Goal: Use online tool/utility: Utilize a website feature to perform a specific function

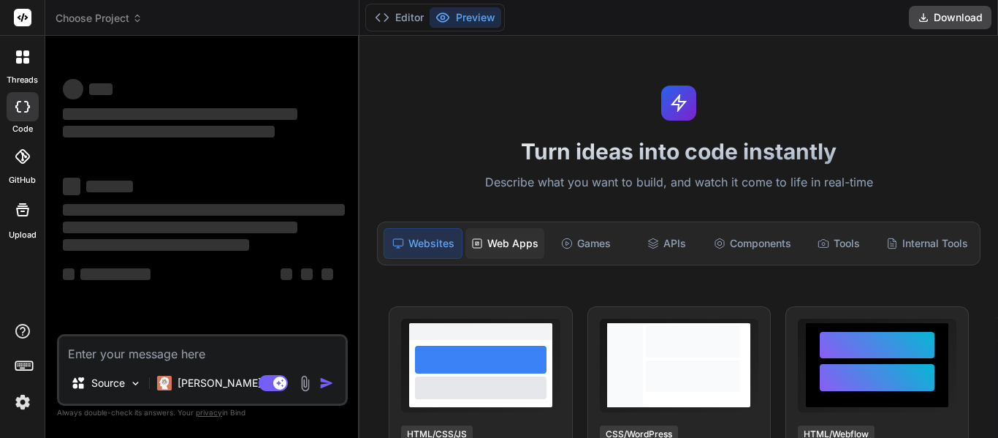
click at [492, 242] on div "Web Apps" at bounding box center [504, 243] width 79 height 31
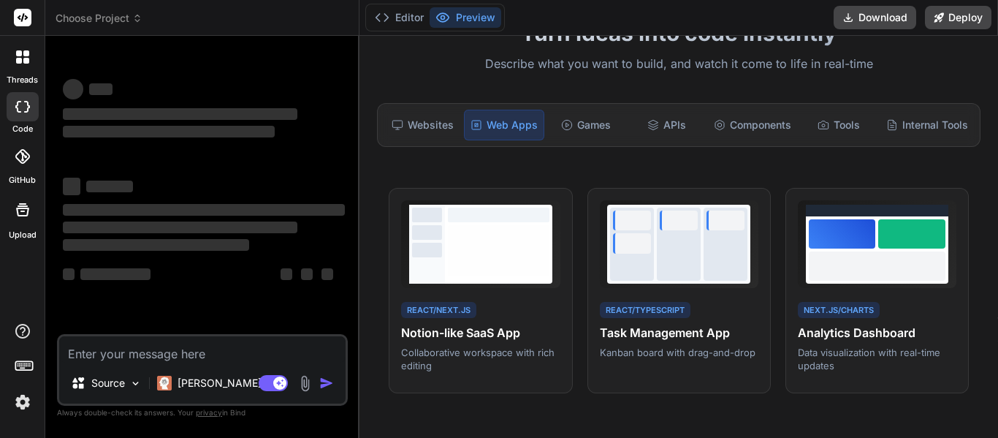
scroll to position [119, 0]
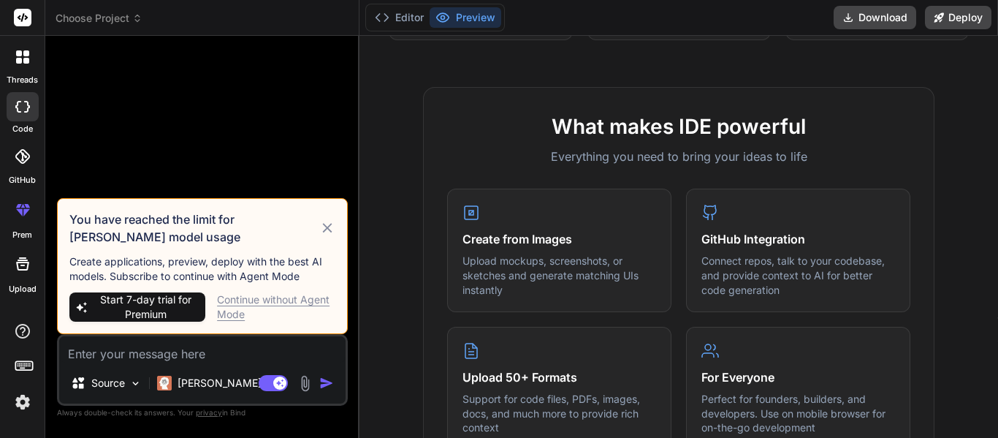
scroll to position [473, 0]
click at [271, 309] on div "Continue without Agent Mode" at bounding box center [276, 306] width 118 height 29
type textarea "x"
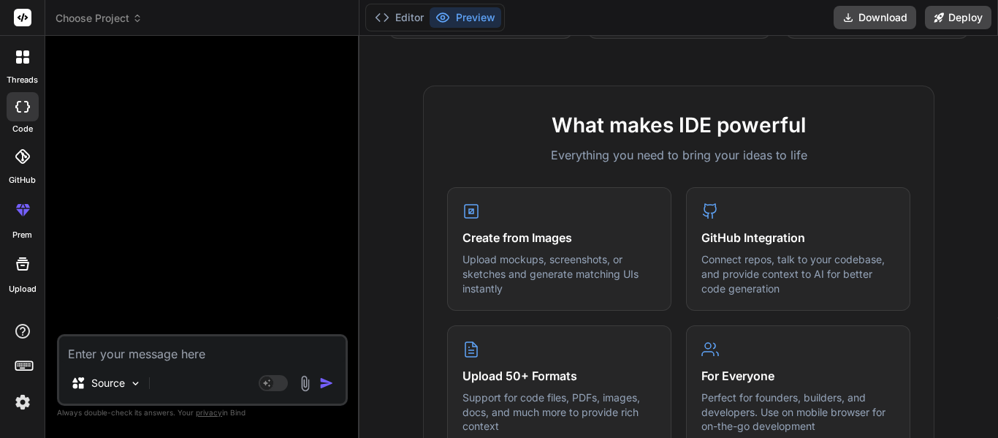
click at [223, 358] on textarea at bounding box center [202, 349] width 286 height 26
paste textarea "Lorem i Dolo-Sitam Consect Adipiscing Elitseddoei Tempori Utlab: Etdolor Magnaa…"
type textarea "Lorem i Dolo-Sitam Consect Adipiscing Elitseddoei Tempori Utlab: Etdolor Magnaa…"
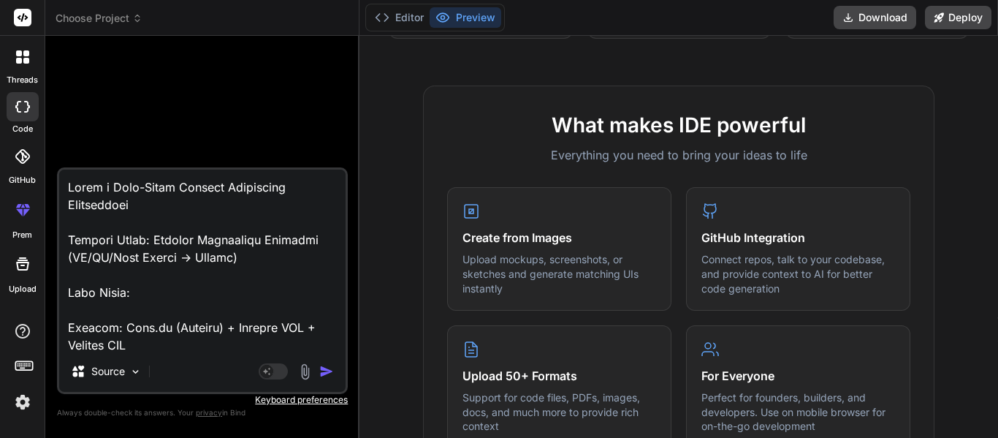
scroll to position [1790, 0]
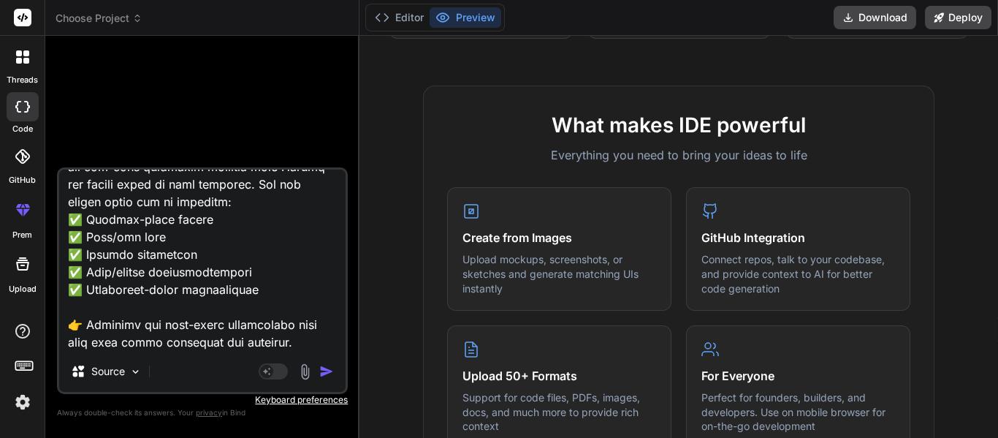
type textarea "x"
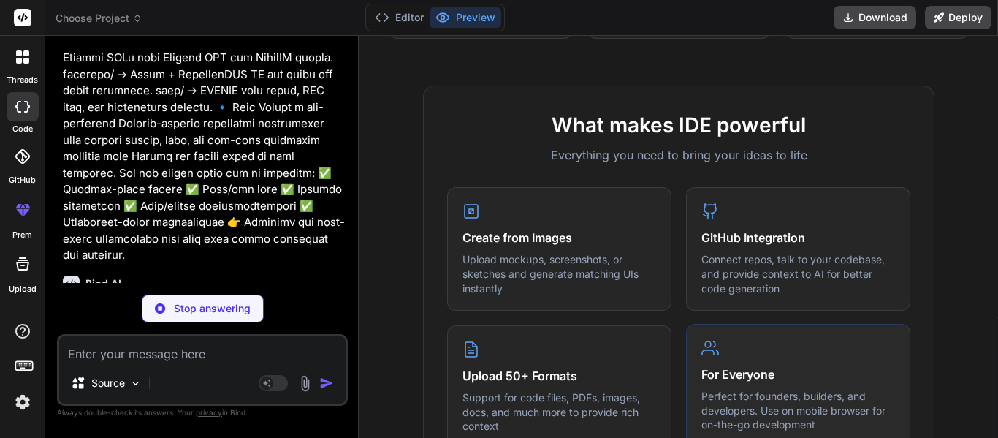
scroll to position [556, 0]
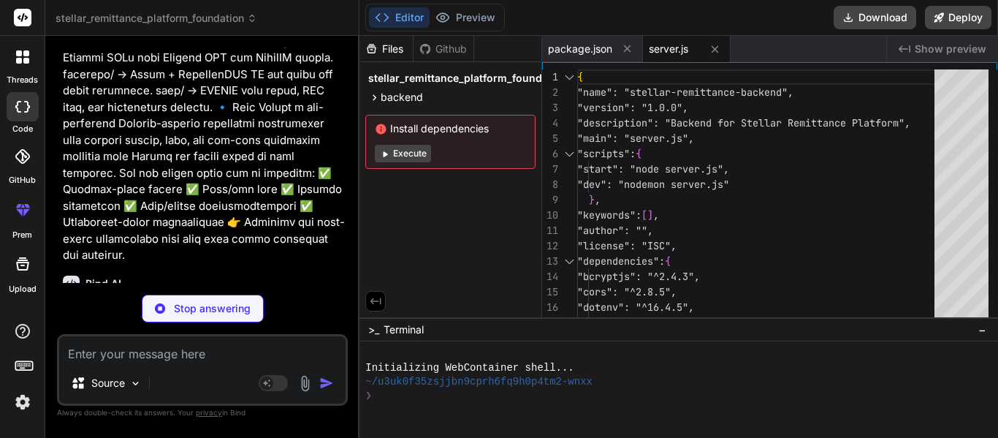
type textarea "x"
type textarea "app.get('/', (req, res) => { res.send('Stellar Remittance Backend API is runnin…"
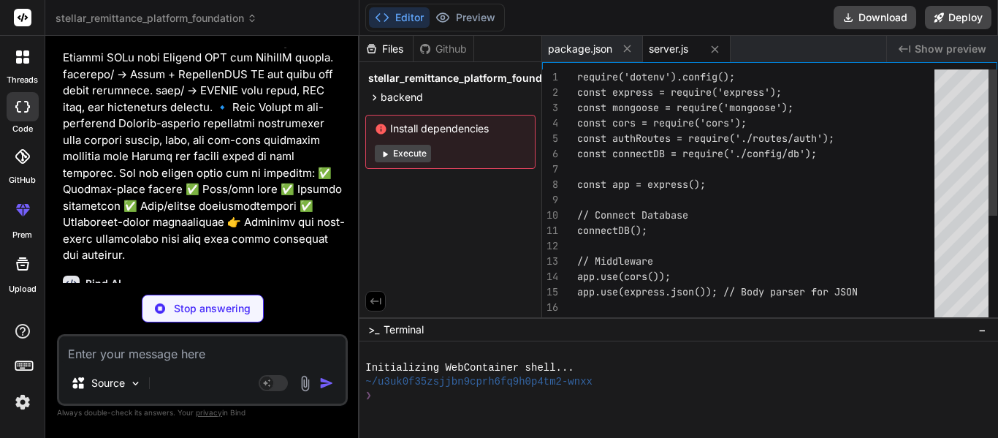
type textarea "x"
type textarea "} }; module.exports = connectDB;"
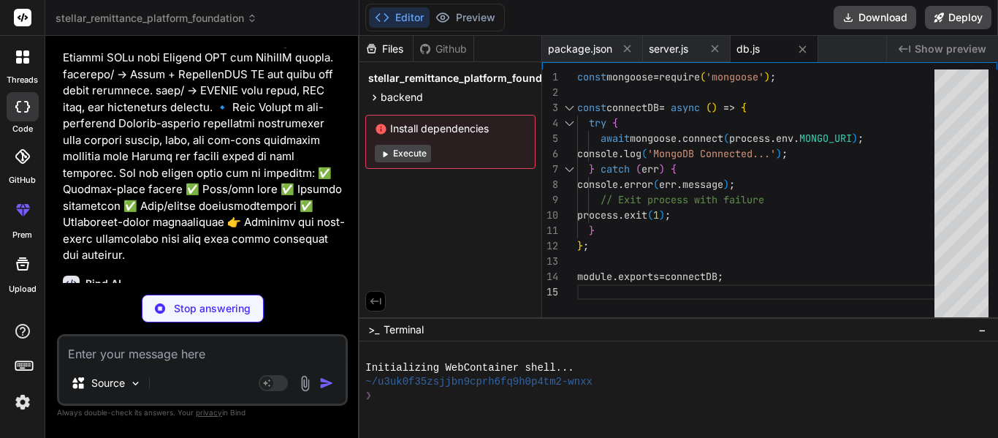
type textarea "x"
type textarea "// Compare password method UserSchema.methods.matchPassword = async function (e…"
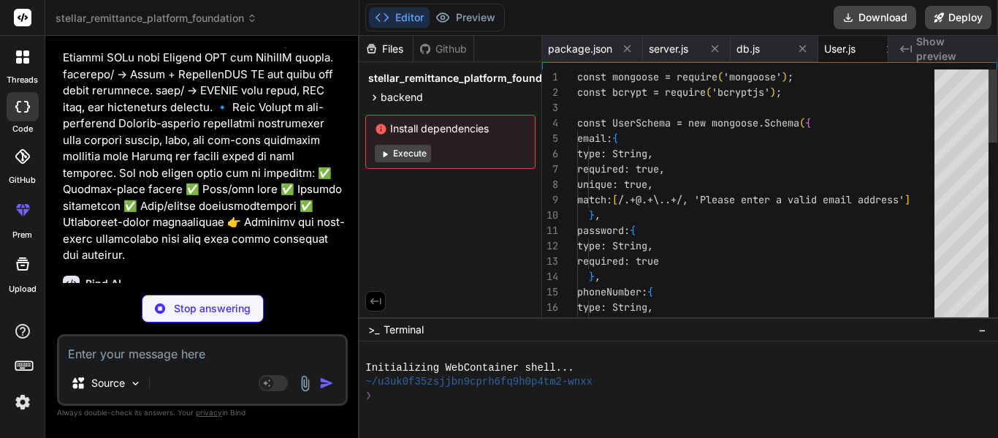
scroll to position [0, 18]
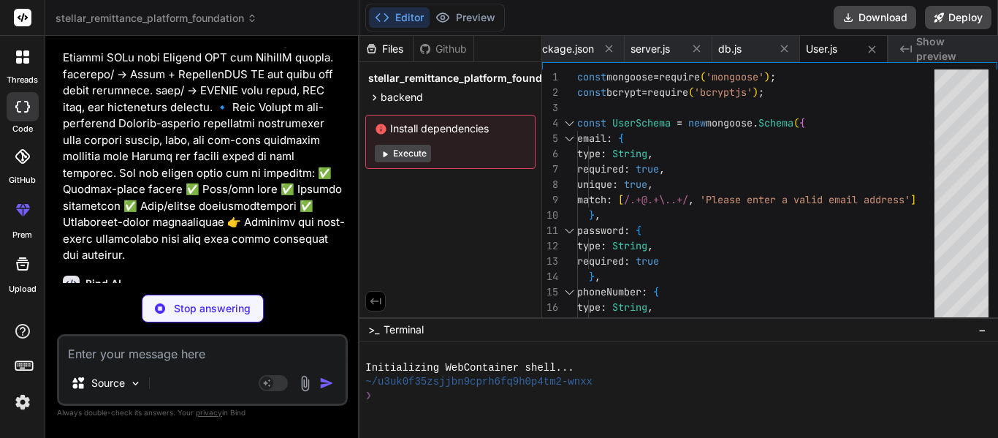
type textarea "x"
type textarea "} ); } catch (err) { console.error(err.message); res.status(500).send('Server e…"
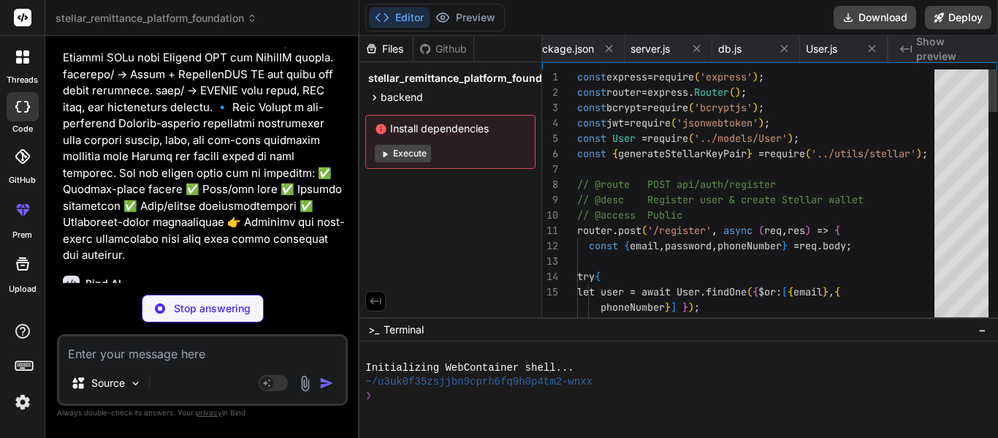
scroll to position [0, 106]
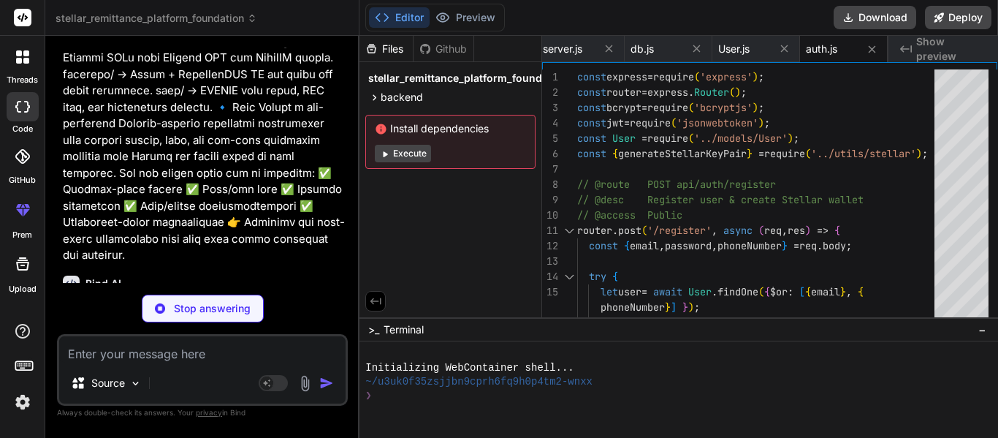
type textarea "x"
type textarea "module.exports = { generateStellarKeyPair, fundTestnetAccount, server, // Expor…"
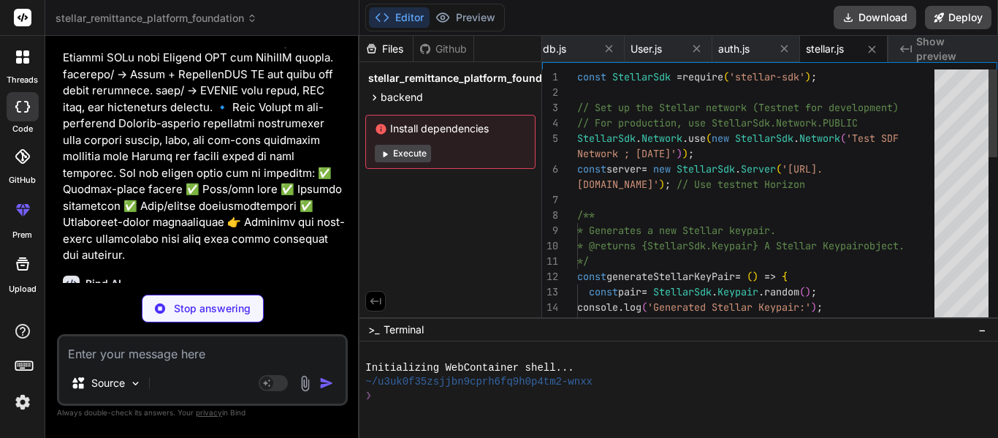
type textarea "x"
type textarea "PORT=5000 MONGO_URI=mongodb://localhost:27017/stellar_remittance JWT_SECRET=you…"
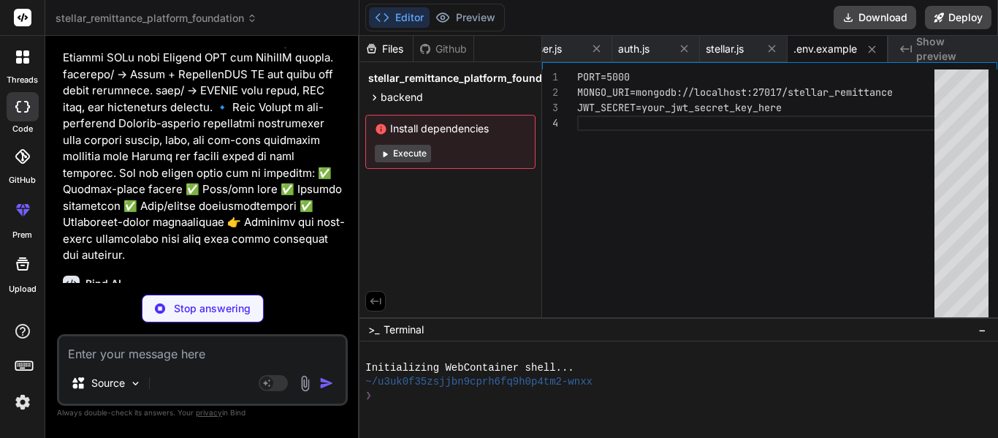
type textarea "x"
type textarea ""autoprefixer": "^[DATE]", "postcss": "^[DATE]", "tailwindcss": "^3.4.3", "vite…"
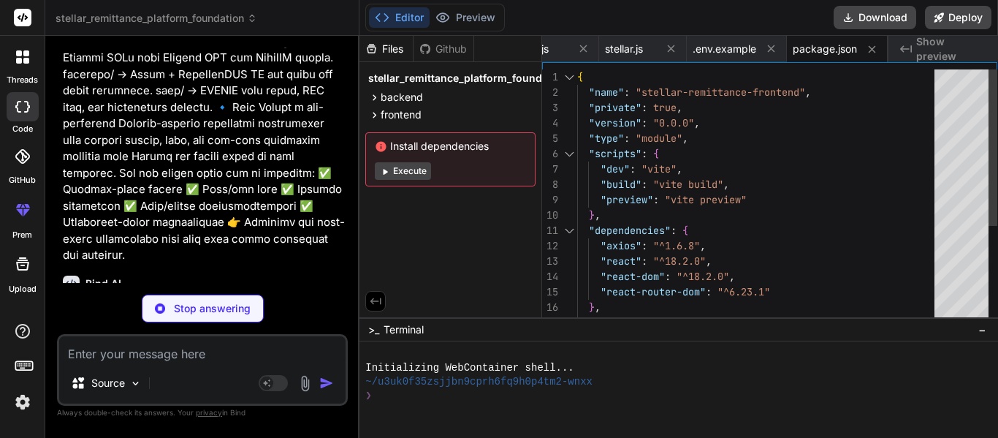
type textarea "x"
type textarea "<div id="root"></div> <script type="module" src="/src/main.jsx"></script> </bod…"
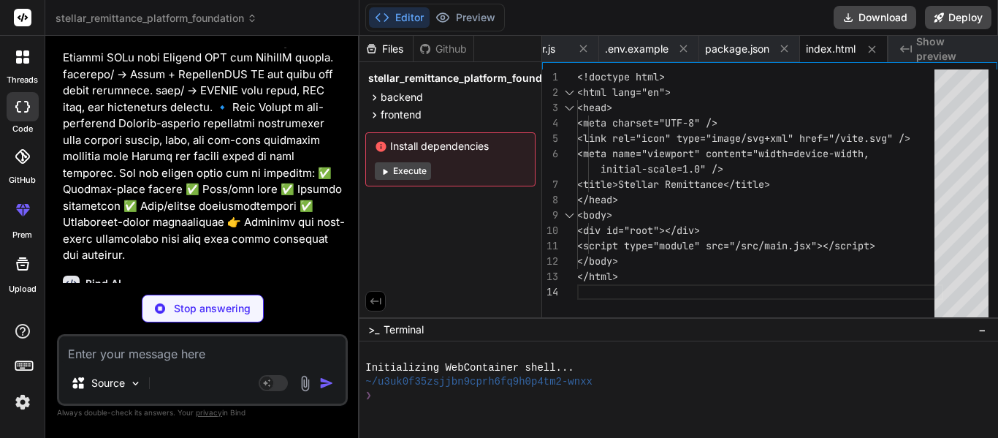
type textarea "x"
type textarea "@tailwind base; @tailwind components; @tailwind utilities;"
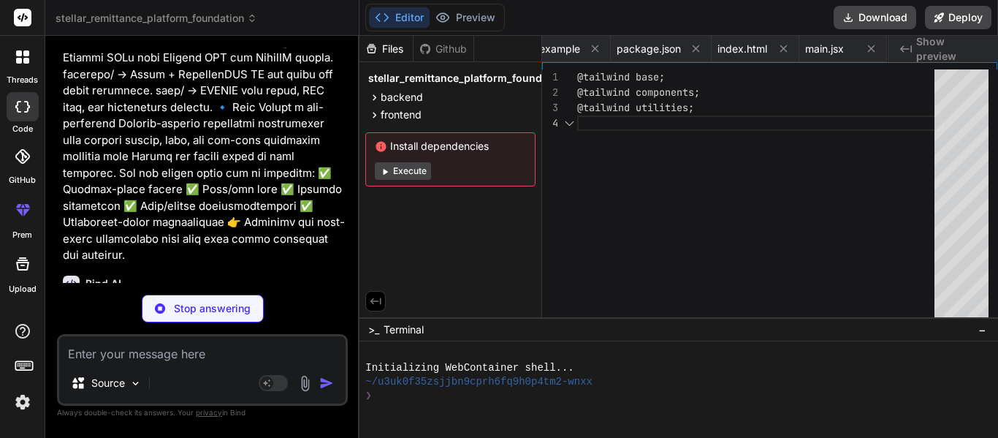
scroll to position [0, 658]
type textarea "x"
type textarea "export default function AppWrapper() { return ( <Router> <App /> </Router> ); }"
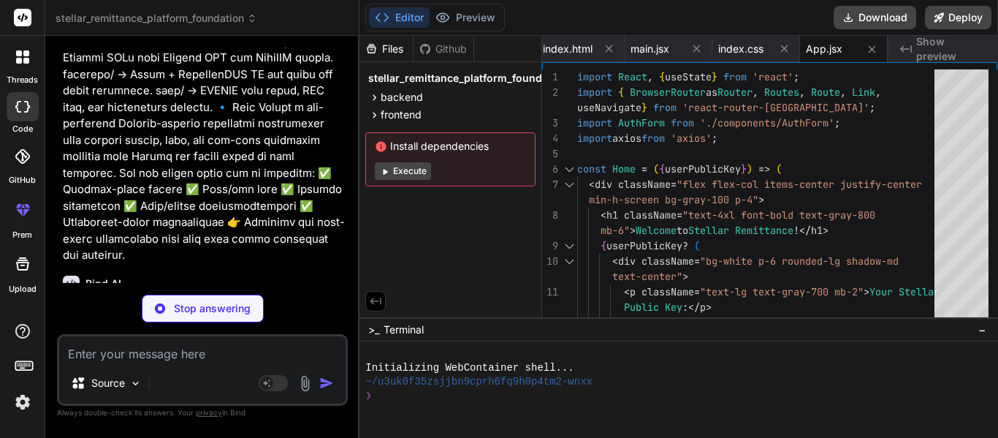
type textarea "x"
type textarea "); }; export default AuthForm;"
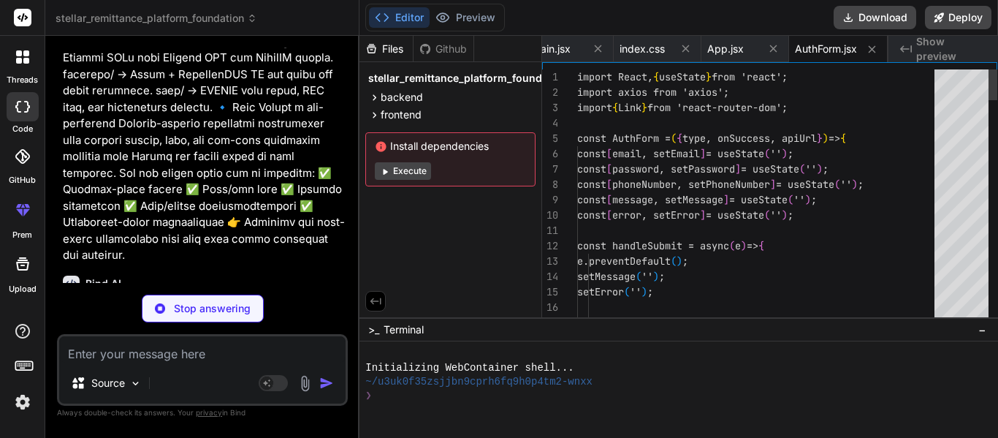
type textarea "x"
type textarea "}"
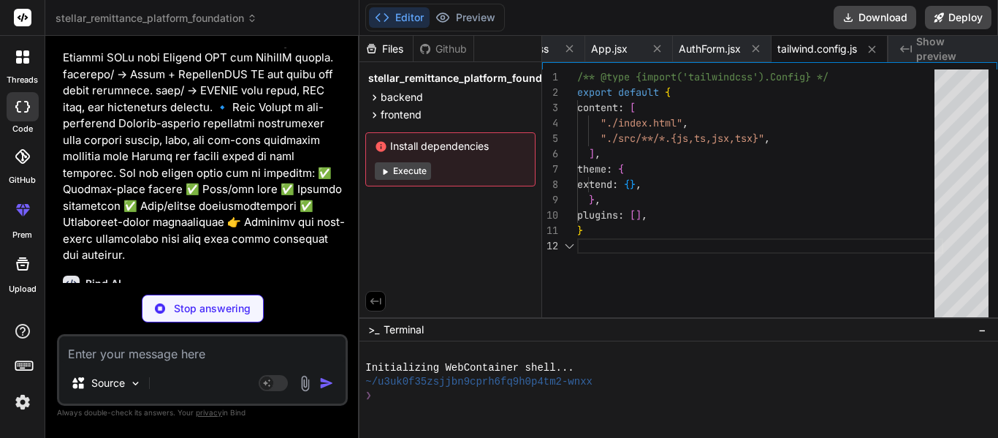
type textarea "x"
type textarea "export default { plugins: { tailwindcss: {}, autoprefixer: {}, }, }"
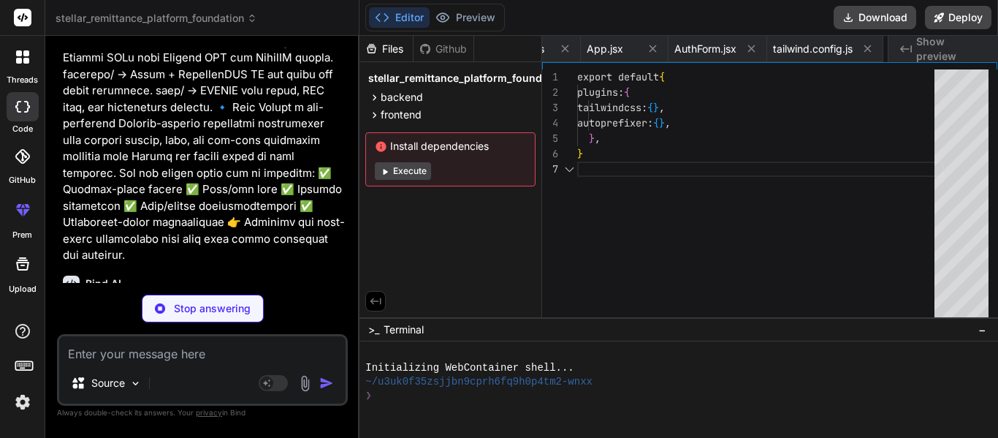
scroll to position [0, 1083]
type textarea "x"
type textarea "- **Admin Dashboard:** Separate UI and APIs for managing users, KYC, liquidity,…"
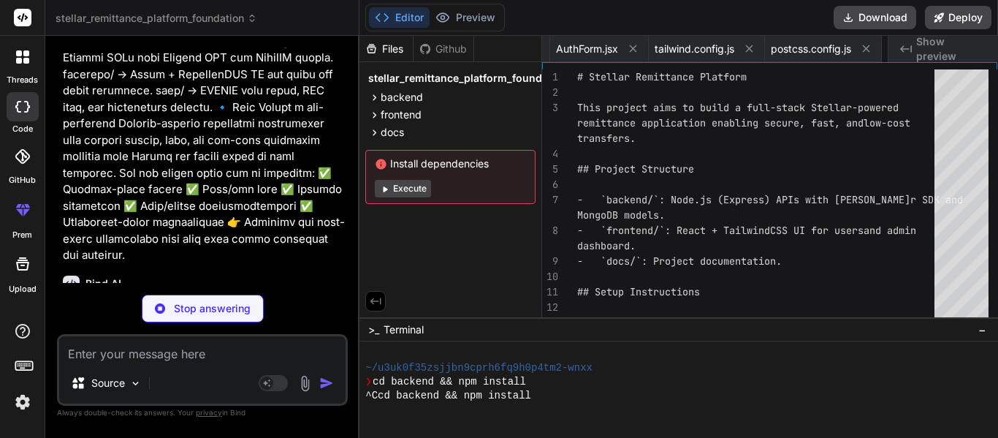
scroll to position [0, 1180]
type textarea "x"
type textarea "KYC, liquidity, and corridors. - **Real-time Exchange Rates:** Integration with…"
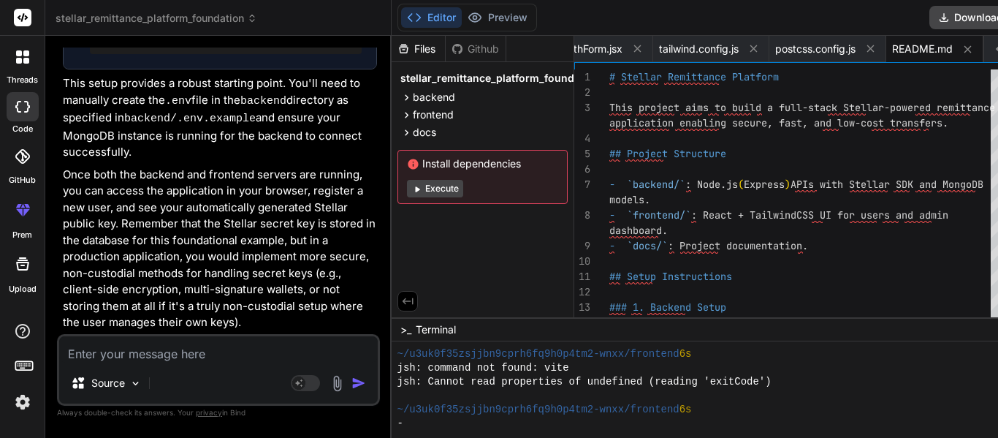
scroll to position [2271, 0]
type textarea "x"
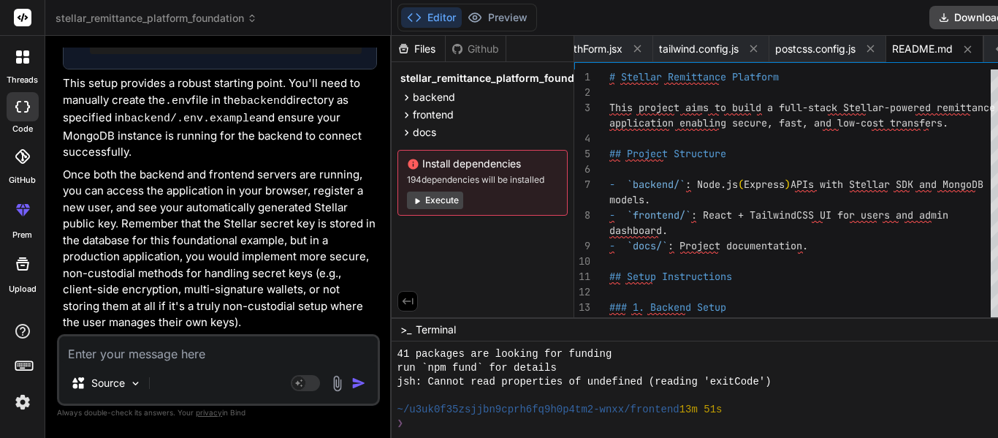
scroll to position [833, 0]
